Goal: Task Accomplishment & Management: Use online tool/utility

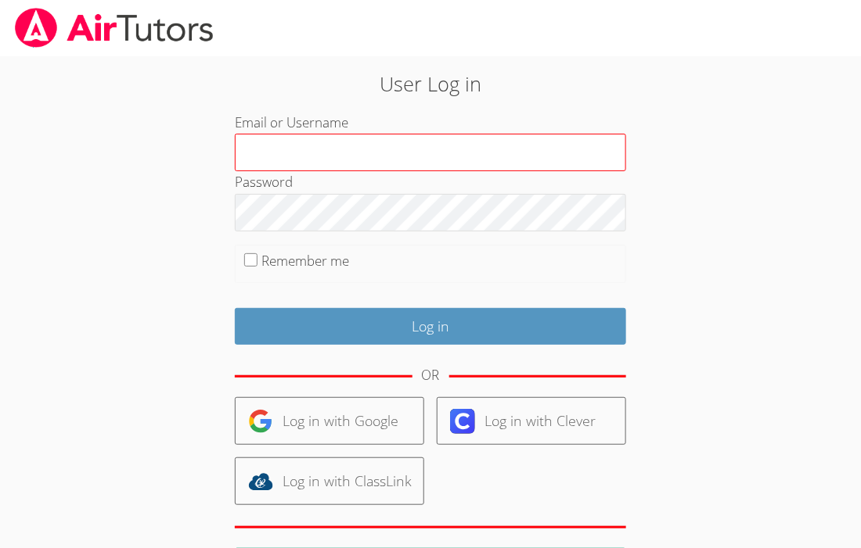
click at [451, 146] on input "Email or Username" at bounding box center [430, 153] width 391 height 38
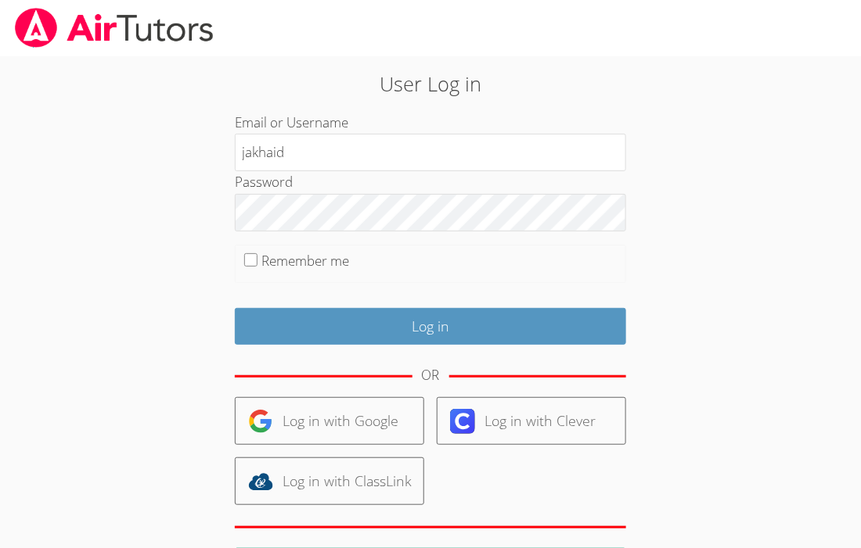
type input "jakhaid"
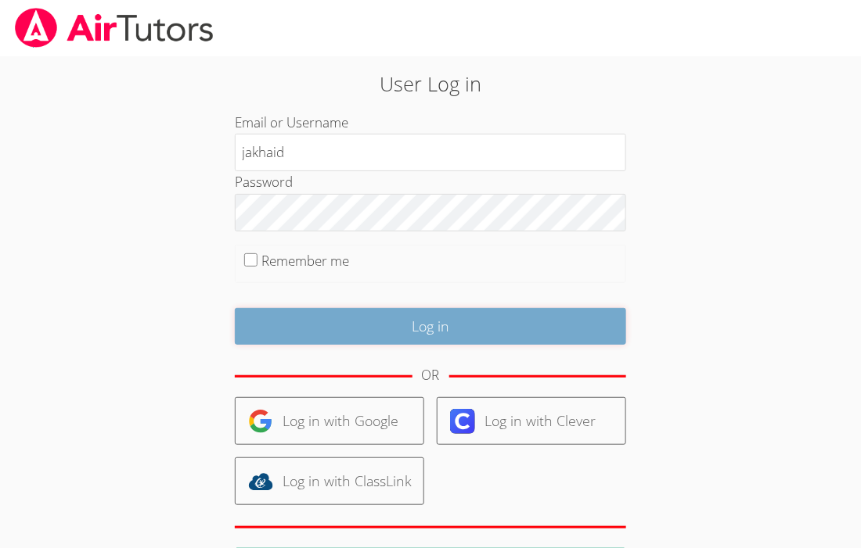
click at [401, 336] on input "Log in" at bounding box center [430, 326] width 391 height 37
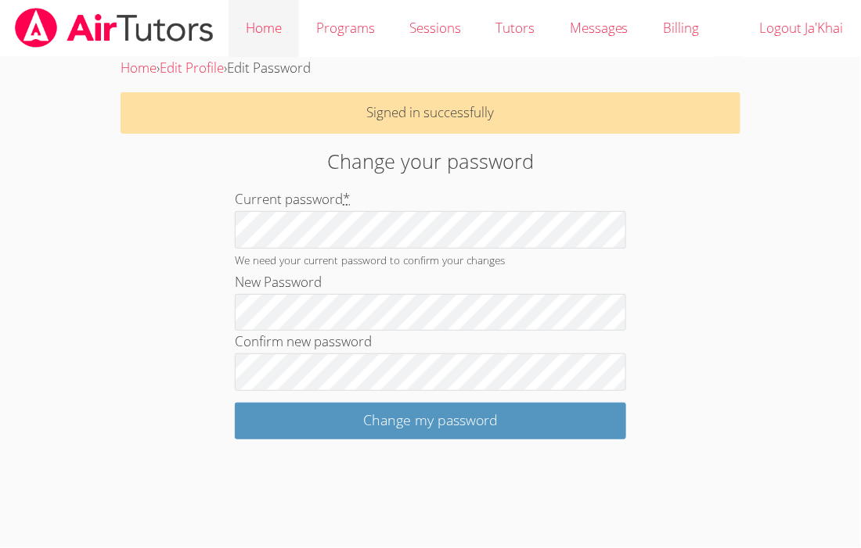
click at [262, 38] on link "Home" at bounding box center [263, 28] width 70 height 57
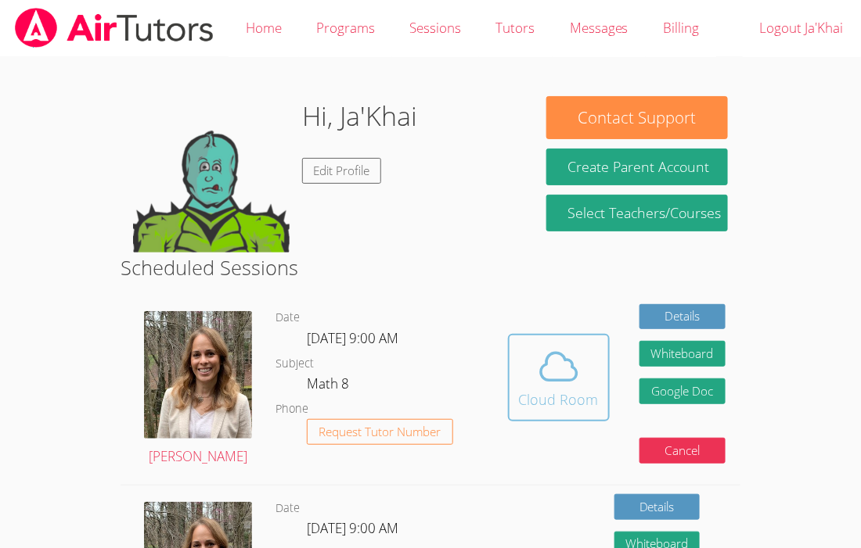
click at [550, 367] on icon at bounding box center [559, 367] width 44 height 44
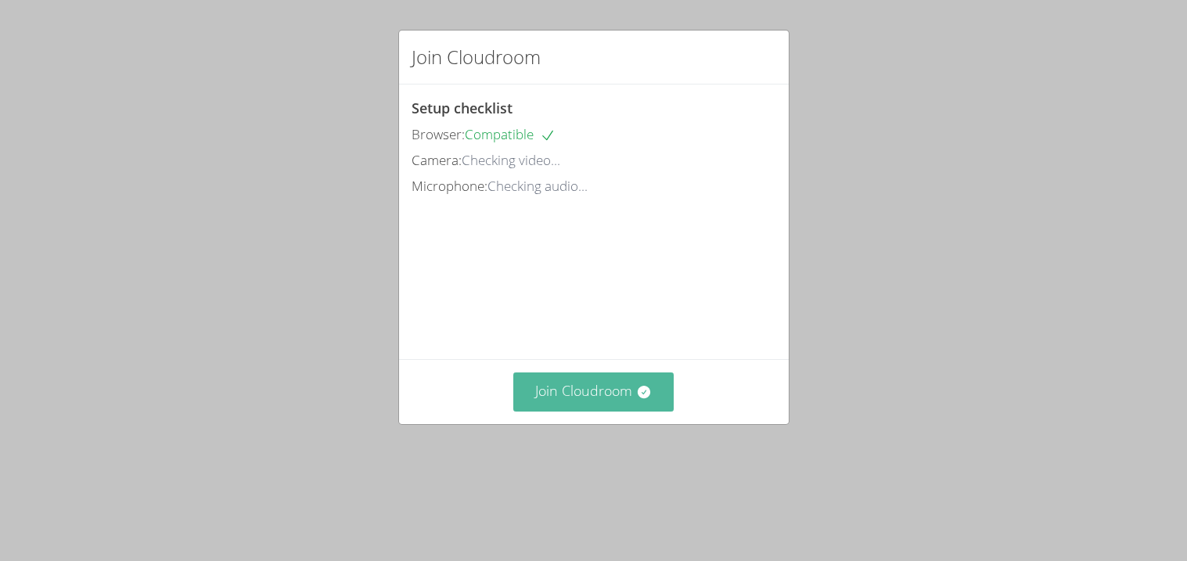
click at [590, 394] on button "Join Cloudroom" at bounding box center [593, 391] width 160 height 38
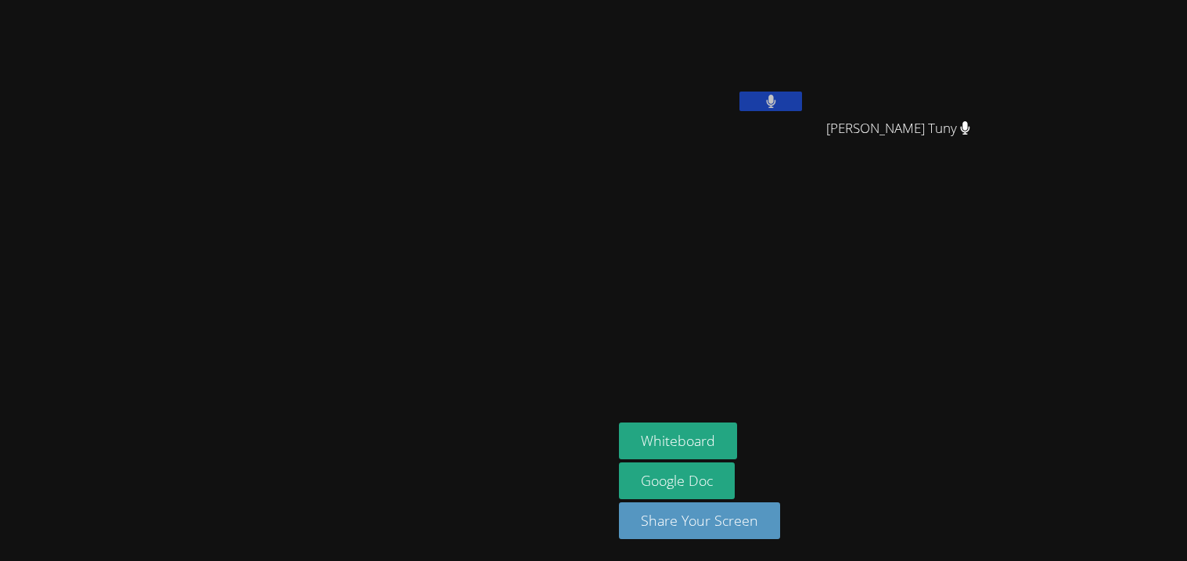
click at [802, 104] on button at bounding box center [770, 102] width 63 height 20
click at [779, 104] on icon at bounding box center [771, 101] width 16 height 13
click at [189, 192] on video at bounding box center [306, 250] width 235 height 338
drag, startPoint x: 23, startPoint y: 192, endPoint x: 69, endPoint y: 203, distance: 47.6
click at [189, 203] on video at bounding box center [306, 250] width 235 height 338
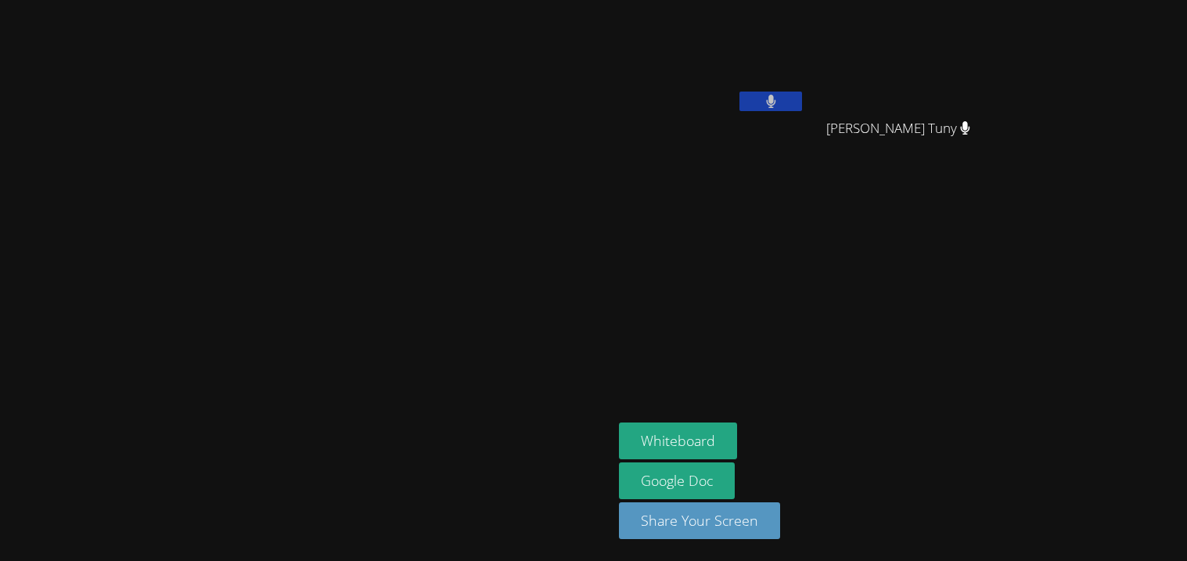
click at [189, 192] on video at bounding box center [306, 250] width 235 height 338
drag, startPoint x: 23, startPoint y: 192, endPoint x: 44, endPoint y: 192, distance: 21.1
click at [189, 192] on video at bounding box center [306, 250] width 235 height 338
drag, startPoint x: 44, startPoint y: 192, endPoint x: 89, endPoint y: 196, distance: 45.5
click at [189, 196] on video at bounding box center [306, 250] width 235 height 338
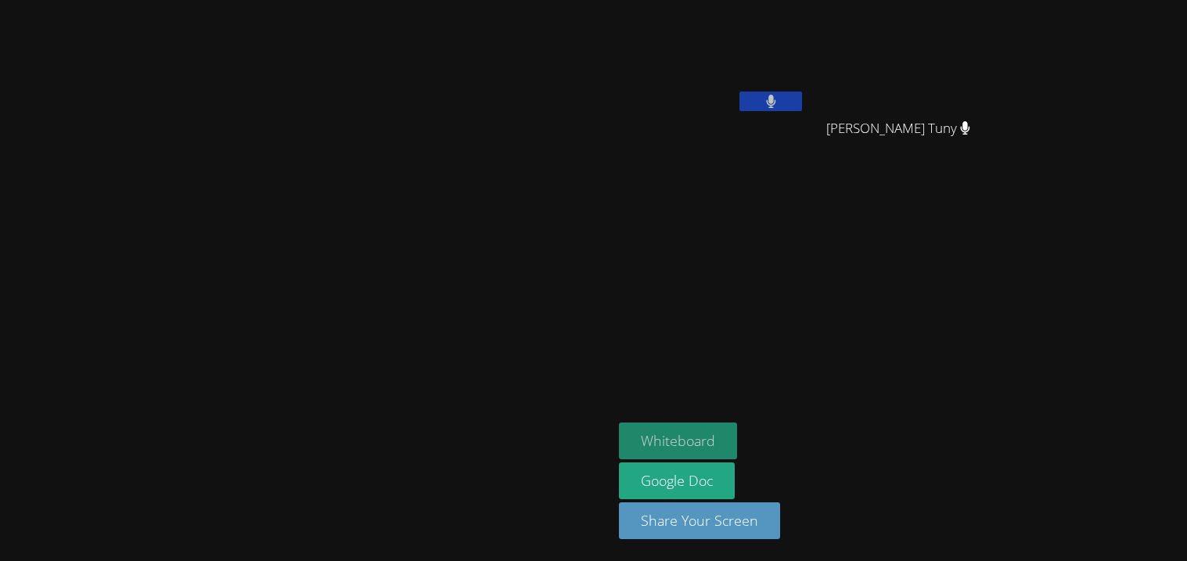
click at [737, 425] on button "Whiteboard" at bounding box center [678, 441] width 118 height 37
